Goal: Task Accomplishment & Management: Complete application form

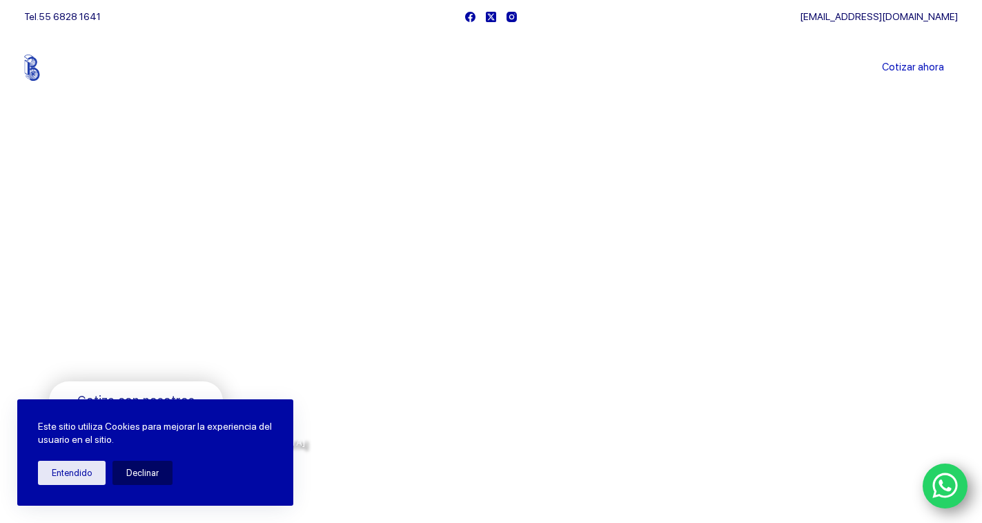
click at [928, 478] on link "WhatsApp" at bounding box center [946, 486] width 46 height 46
click at [928, 70] on link "Cotizar ahora" at bounding box center [913, 68] width 90 height 28
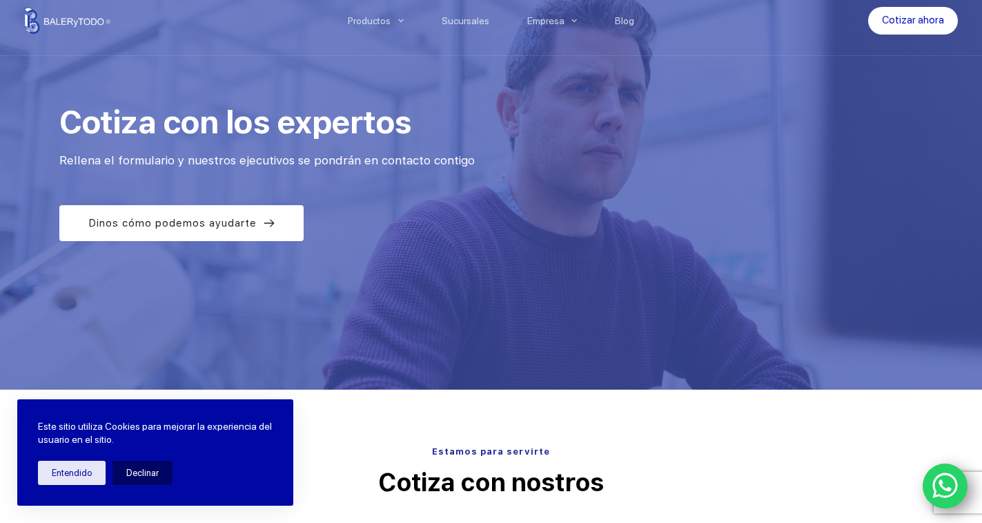
scroll to position [139, 0]
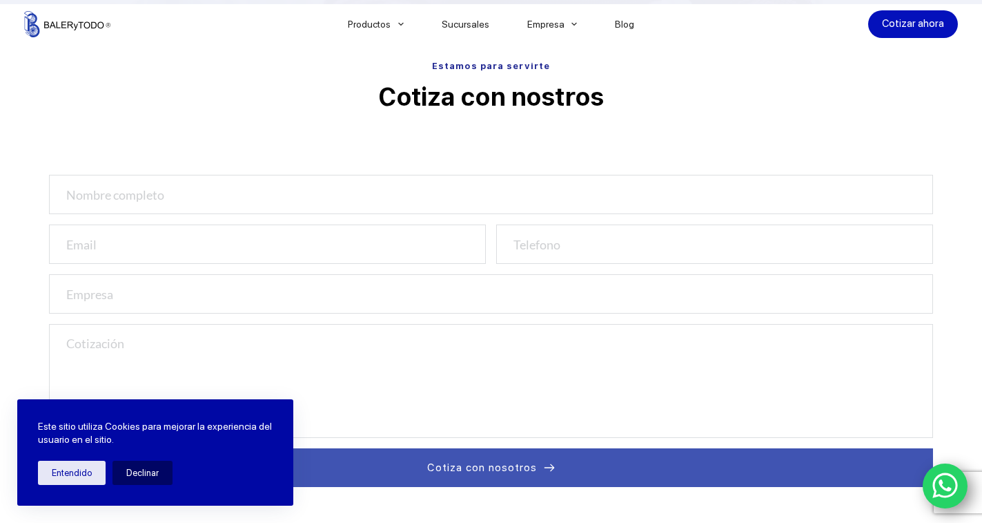
scroll to position [436, 0]
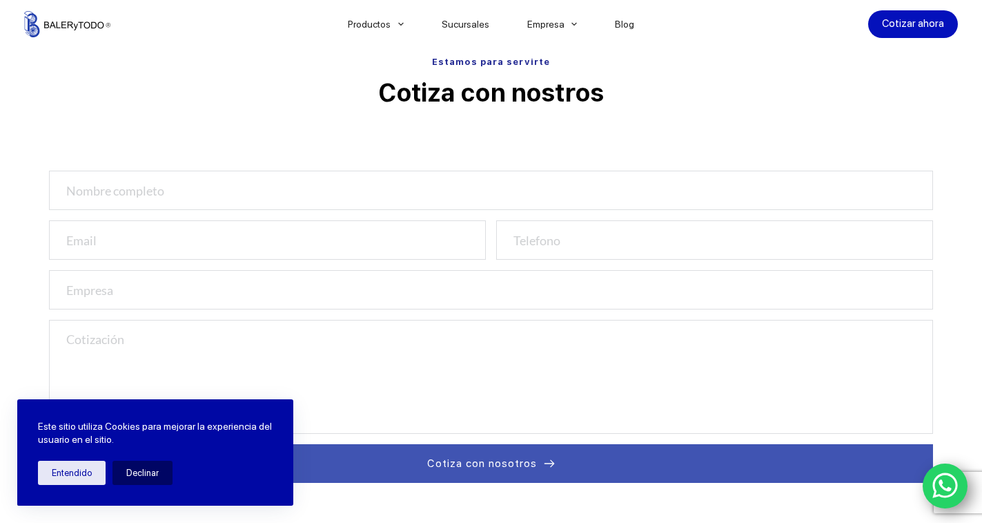
click at [228, 200] on input "text" at bounding box center [491, 190] width 884 height 39
type input "JORGE FRANCISCO"
click at [318, 249] on input "email" at bounding box center [267, 239] width 437 height 39
type input "ING.JORGECHINCHILLAS@GMAIL.COM"
click at [606, 241] on input "number" at bounding box center [714, 239] width 437 height 39
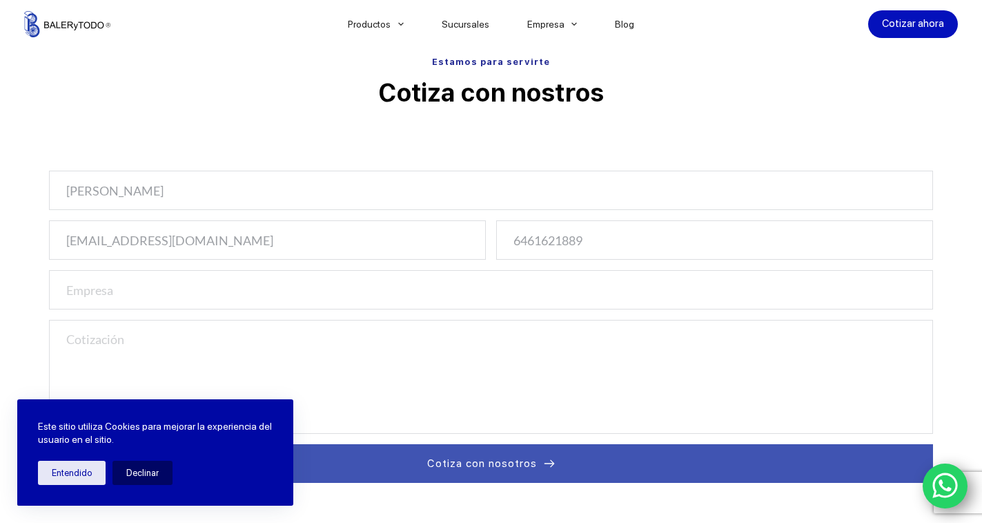
type input "6461621889"
click at [308, 341] on textarea at bounding box center [491, 377] width 884 height 114
click at [302, 300] on input "text" at bounding box center [491, 289] width 884 height 39
type input "RTMEX DEL PACIFICO"
click at [432, 349] on textarea at bounding box center [491, 377] width 884 height 114
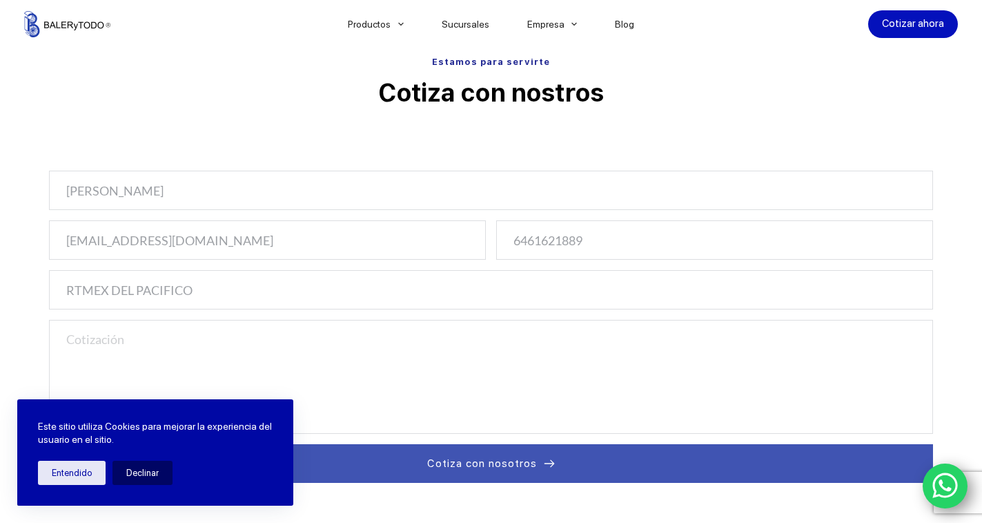
click at [119, 347] on textarea at bounding box center [491, 377] width 884 height 114
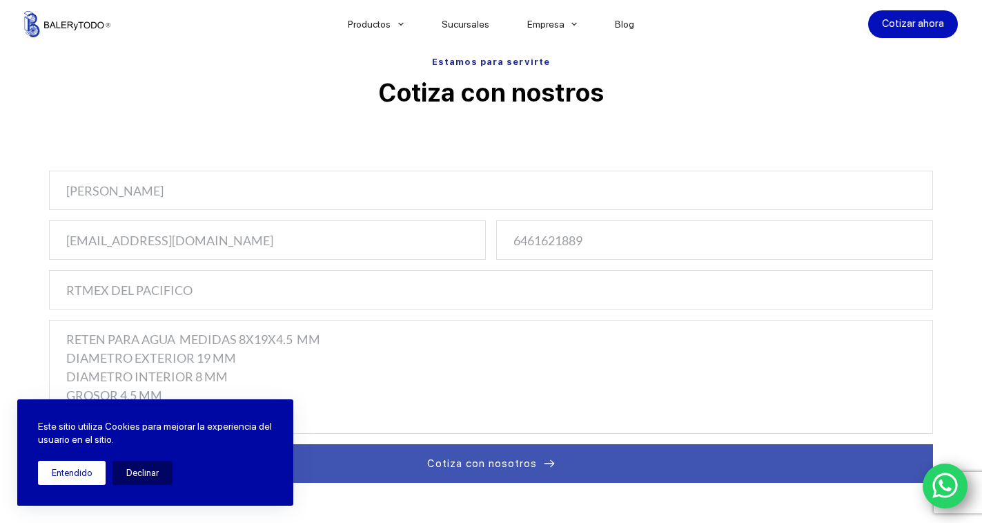
type textarea "RETEN PARA AGUA MEDIDAS 8X19X4.5 MM DIAMETRO EXTERIOR 19 MM DIAMETRO INTERIOR 8…"
click at [87, 470] on button "Entendido" at bounding box center [72, 472] width 68 height 24
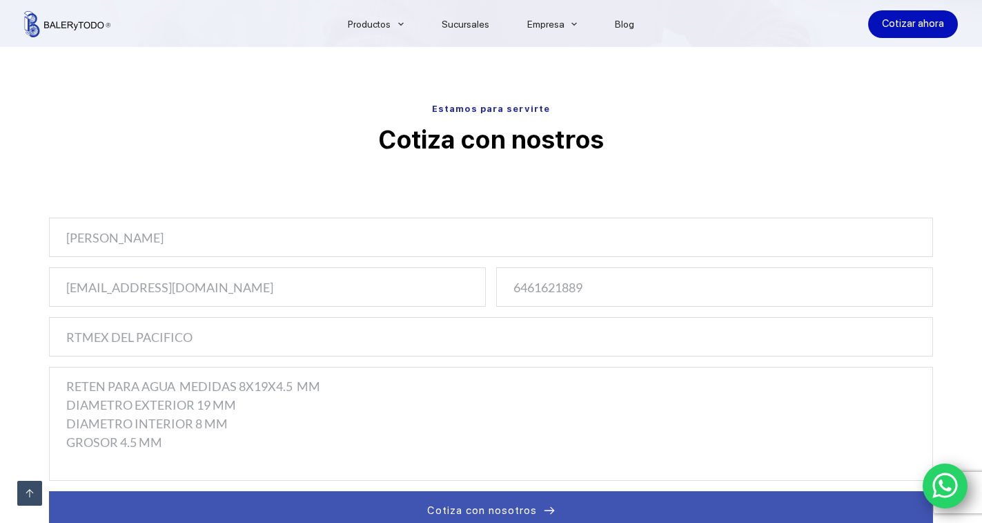
scroll to position [367, 0]
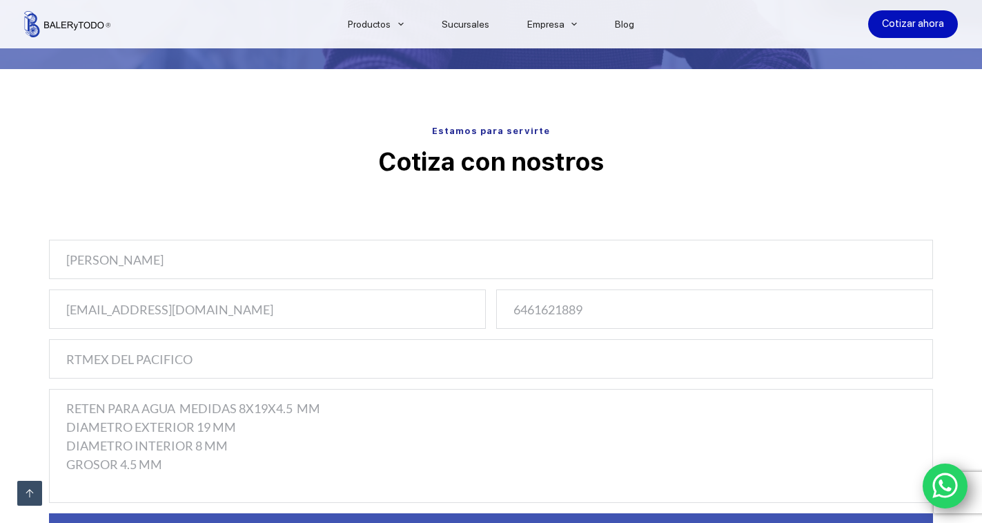
click at [215, 269] on input "JORGE FRANCISCO" at bounding box center [491, 259] width 884 height 39
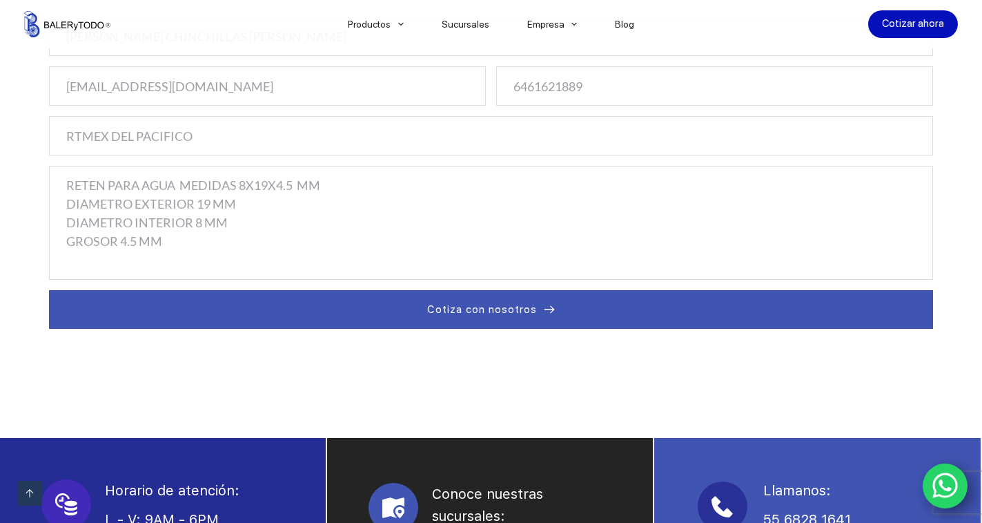
scroll to position [643, 0]
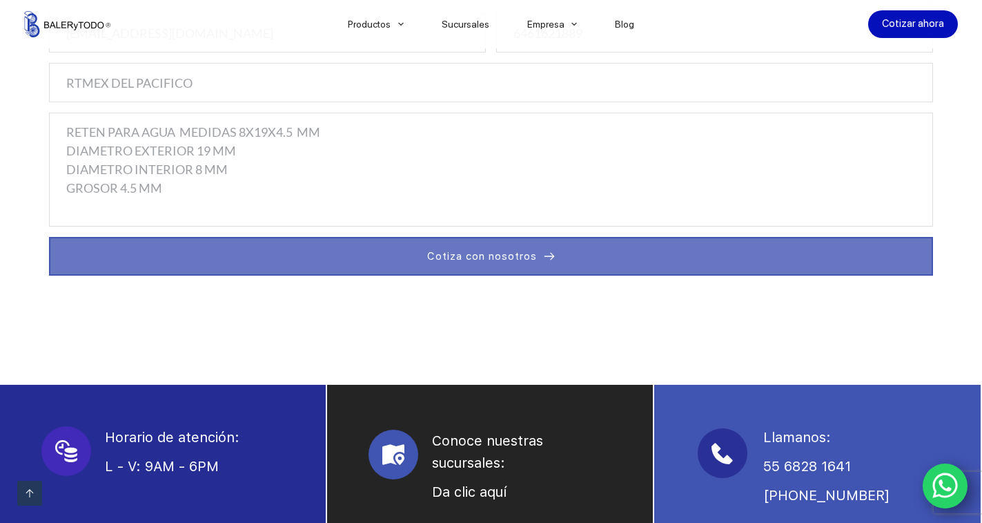
type input "JORGE FRANCISCO CHINCHILLAS NIEBLAS"
click at [547, 253] on icon at bounding box center [549, 256] width 11 height 11
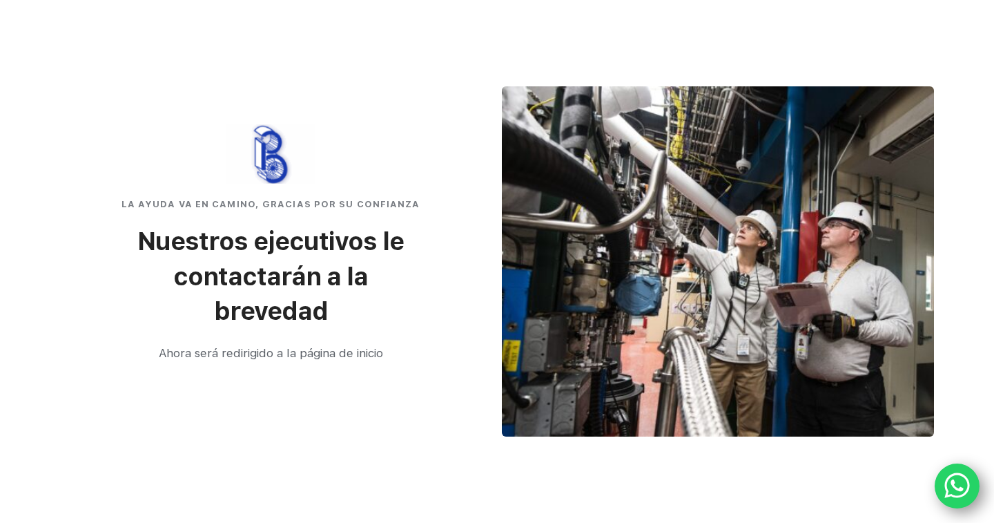
click at [282, 304] on span "Nuestros ejecutivos le contactarán a la brevedad" at bounding box center [273, 275] width 272 height 99
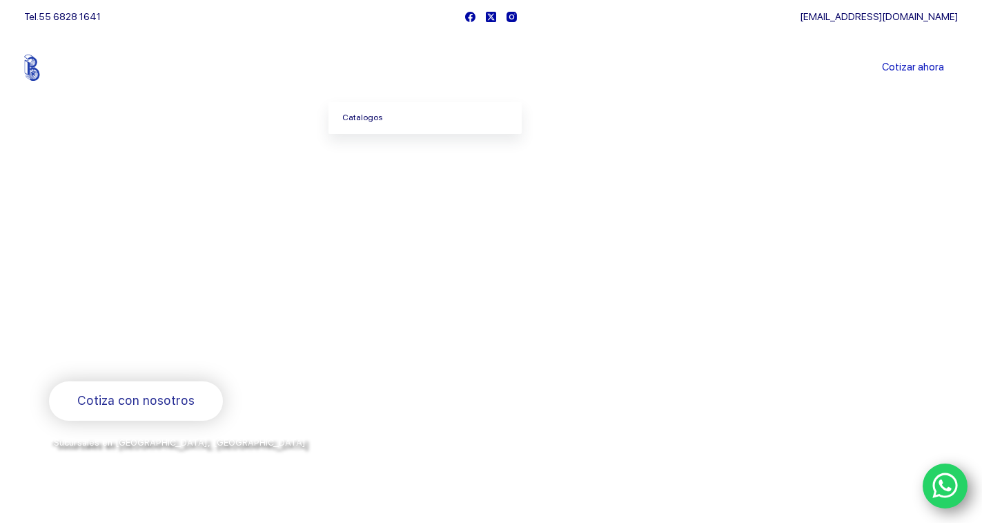
click at [368, 119] on link "Catalogos" at bounding box center [425, 118] width 193 height 32
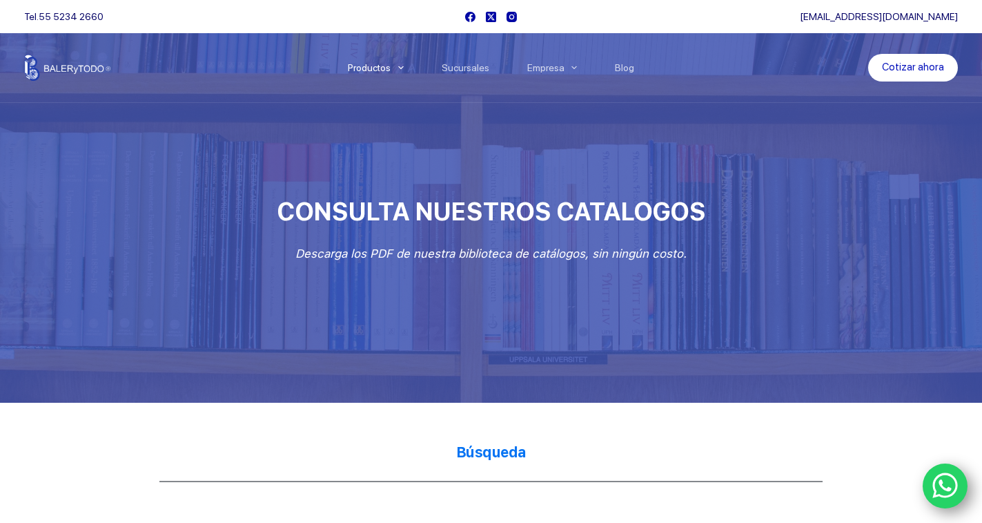
click at [933, 479] on icon "WhatsApp" at bounding box center [946, 485] width 26 height 29
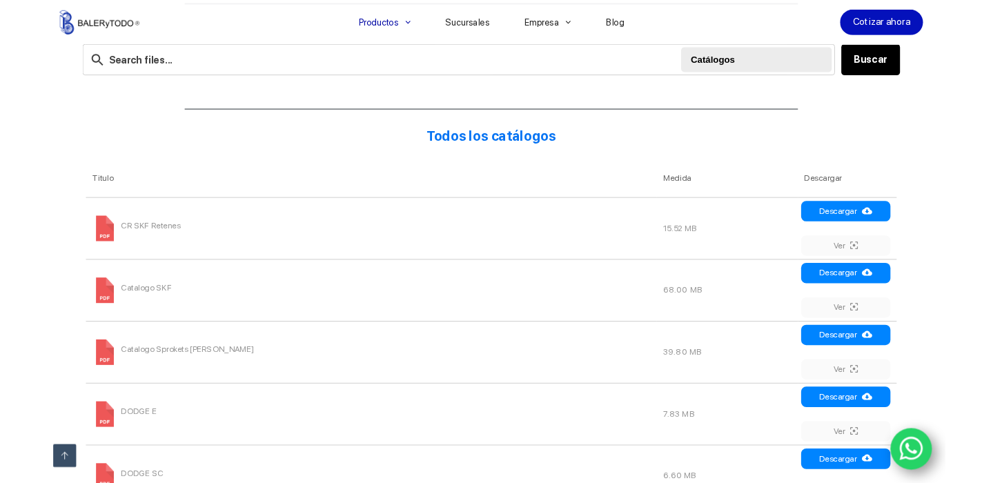
scroll to position [483, 0]
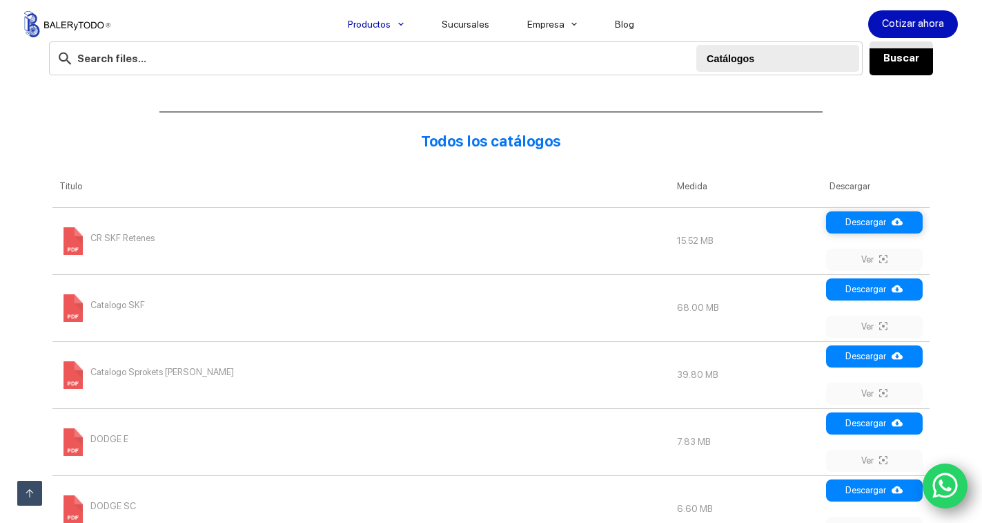
click at [856, 220] on link "Descargar" at bounding box center [874, 222] width 97 height 22
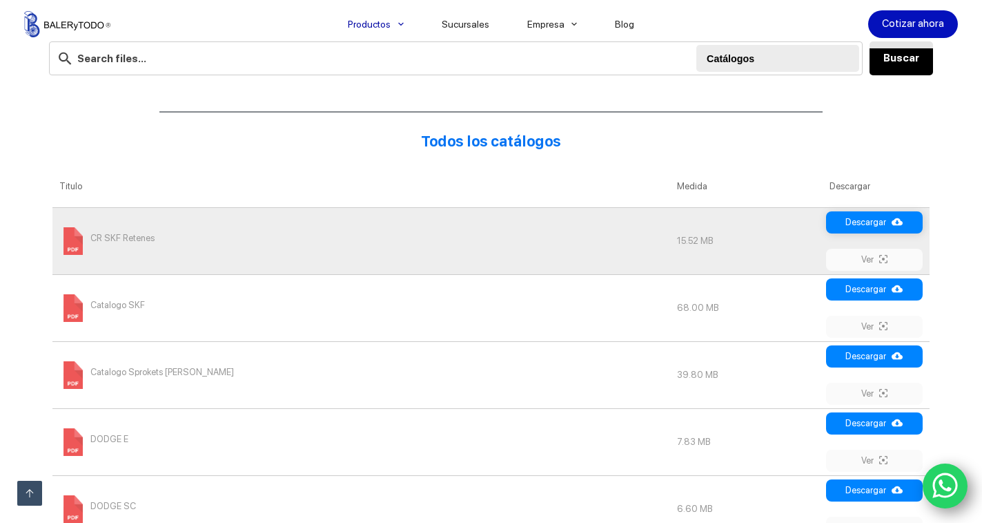
click at [859, 220] on link "Descargar" at bounding box center [874, 222] width 97 height 22
click at [882, 260] on link "Ver" at bounding box center [874, 260] width 97 height 22
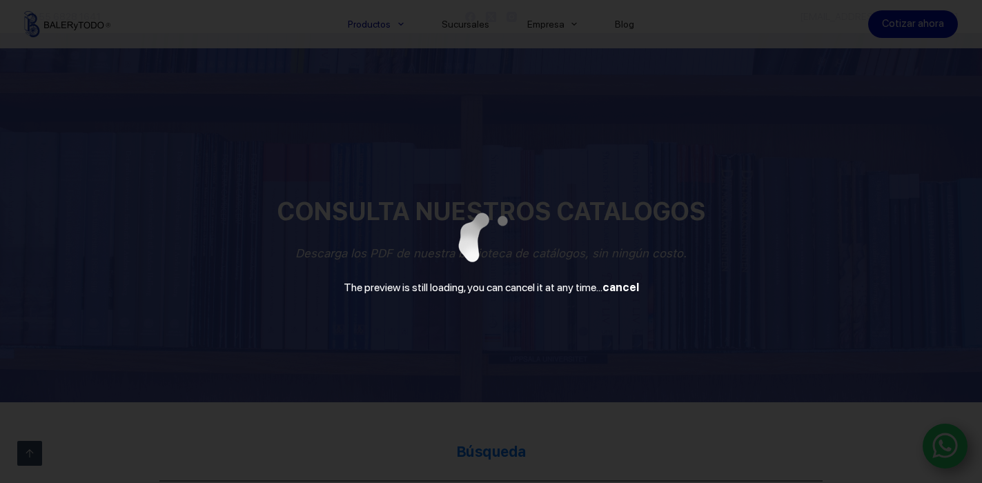
scroll to position [276, 0]
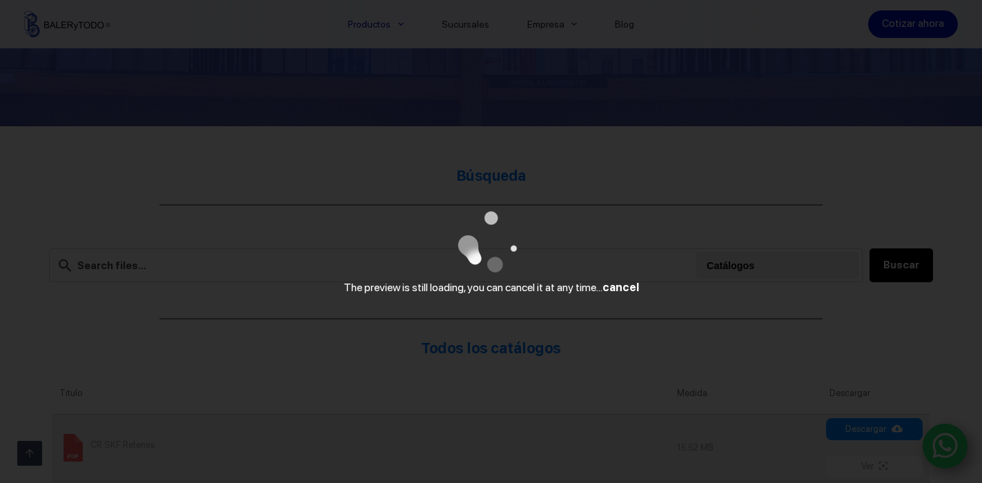
click at [277, 268] on div "The preview is still loading, you can cancel it at any time... cancel" at bounding box center [491, 241] width 982 height 483
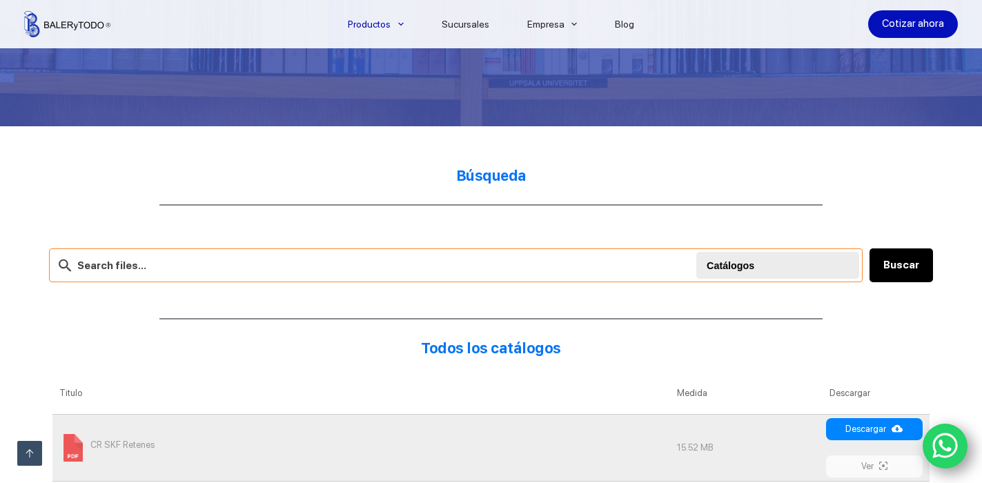
click at [278, 265] on input "text" at bounding box center [456, 266] width 814 height 34
type input "RETEN 8X19X4.5"
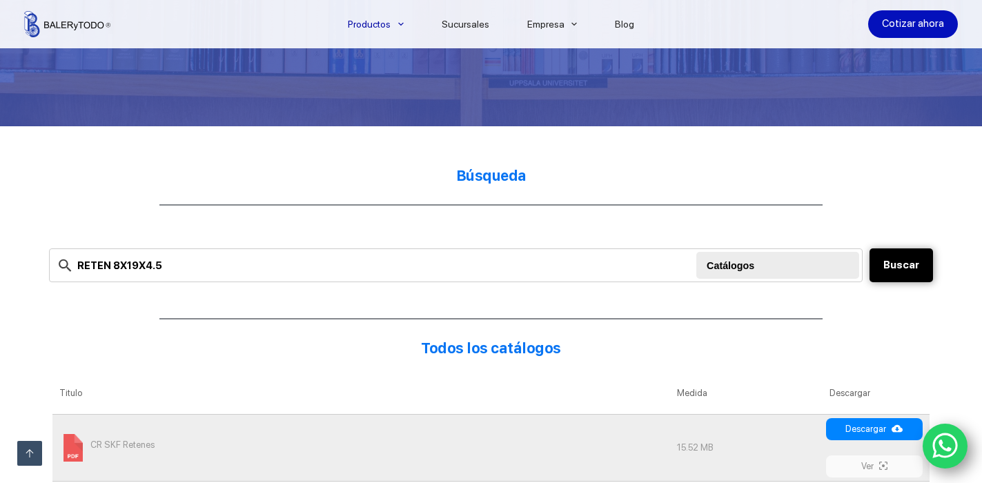
click at [918, 269] on button "Buscar" at bounding box center [902, 266] width 64 height 34
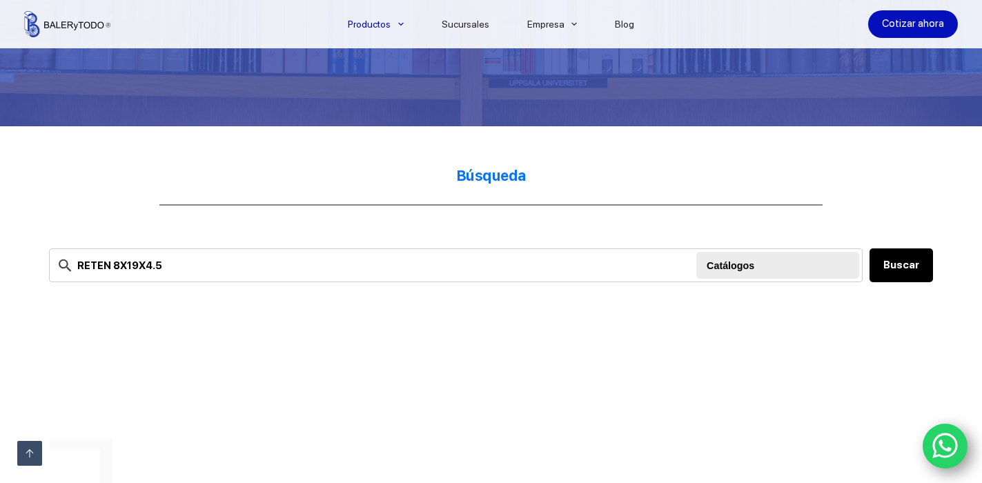
scroll to position [483, 0]
